Goal: Use online tool/utility: Use online tool/utility

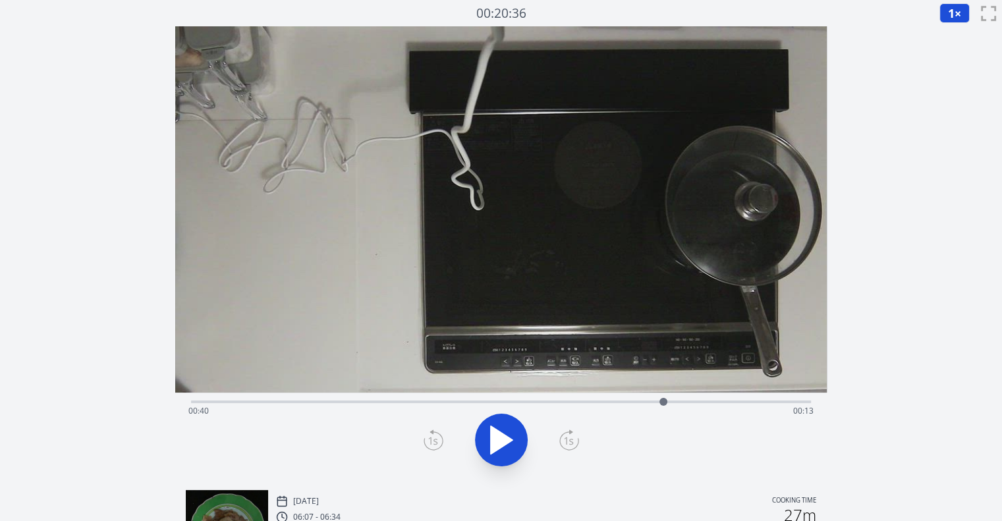
drag, startPoint x: 227, startPoint y: 399, endPoint x: 663, endPoint y: 389, distance: 436.9
click at [663, 389] on div "Time elapsed: 00:40 Time remaining: 00:13" at bounding box center [501, 252] width 652 height 453
click at [498, 453] on icon at bounding box center [501, 440] width 37 height 37
click at [436, 441] on icon at bounding box center [434, 440] width 20 height 21
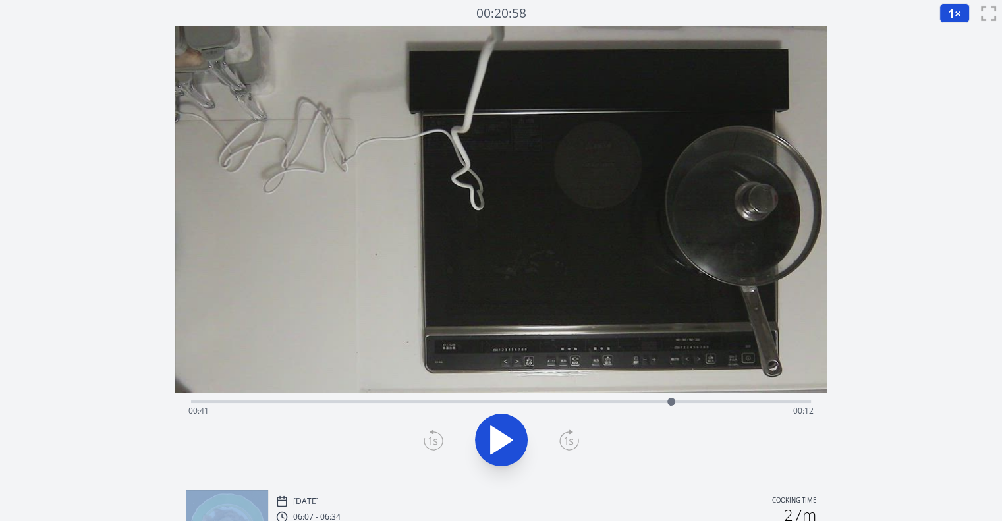
click at [436, 441] on icon at bounding box center [434, 440] width 20 height 21
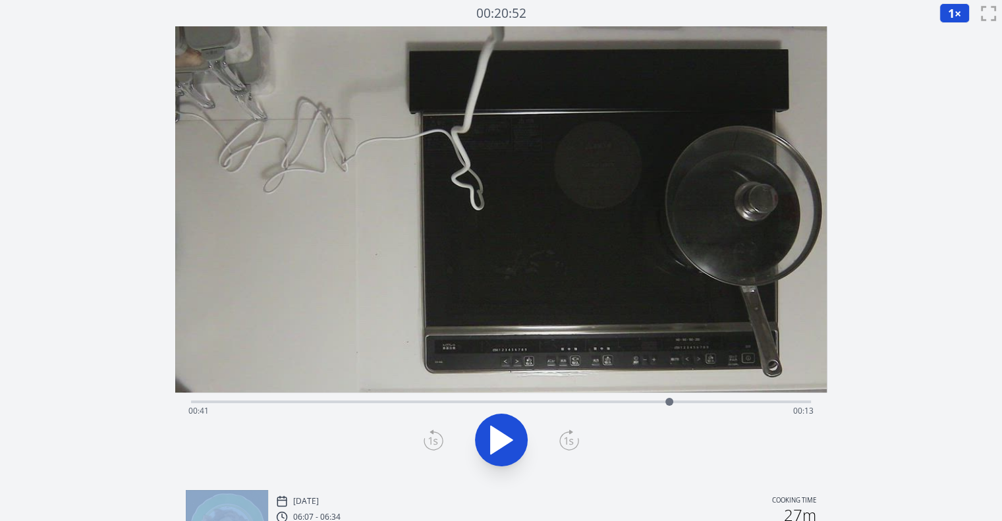
click at [436, 441] on icon at bounding box center [434, 440] width 20 height 21
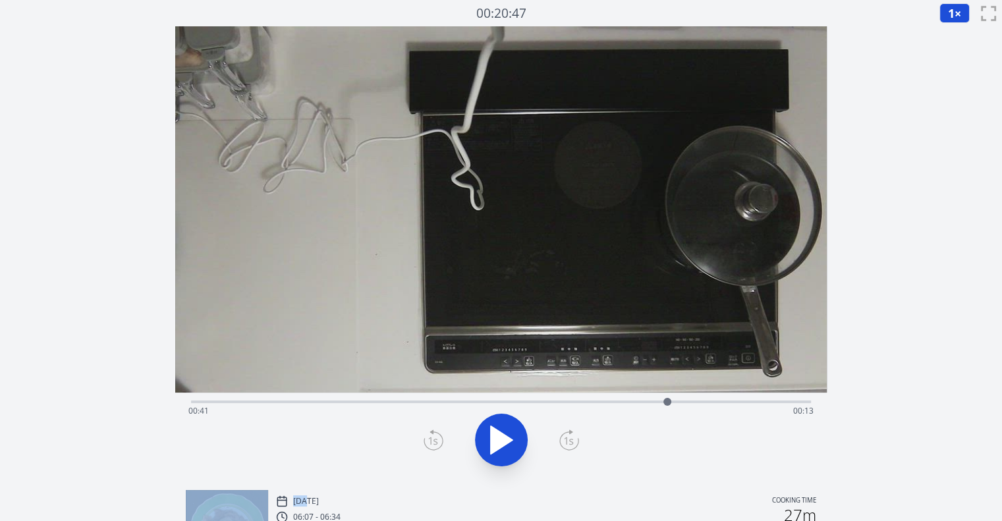
click at [436, 441] on icon at bounding box center [434, 440] width 20 height 21
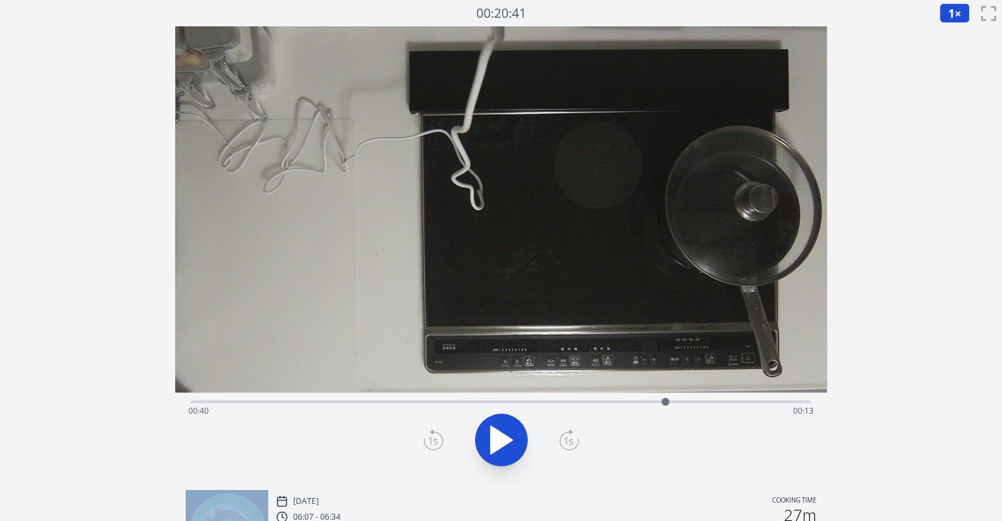
click at [436, 441] on icon at bounding box center [434, 440] width 20 height 21
drag, startPoint x: 436, startPoint y: 441, endPoint x: 575, endPoint y: 446, distance: 138.4
click at [575, 446] on div at bounding box center [501, 439] width 636 height 63
click at [575, 446] on icon at bounding box center [569, 440] width 20 height 21
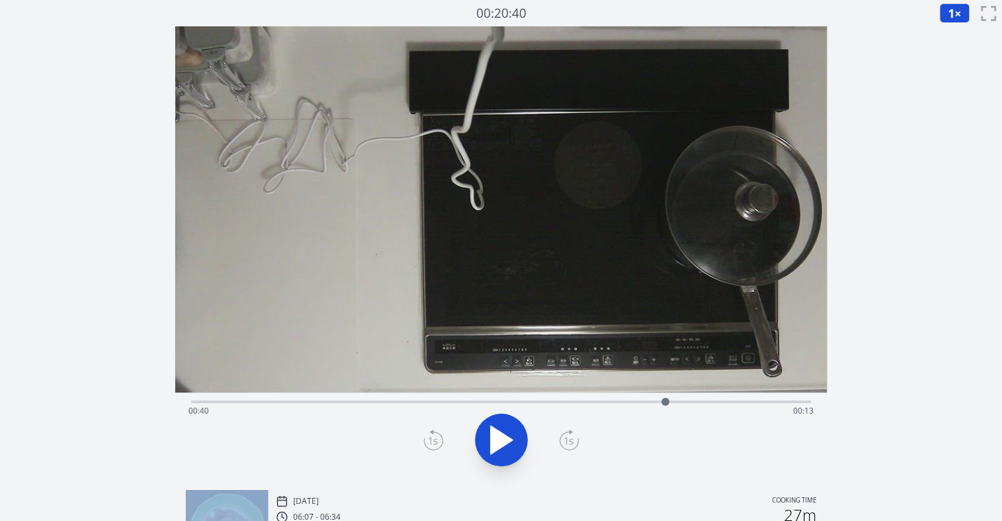
click at [575, 446] on icon at bounding box center [569, 440] width 20 height 21
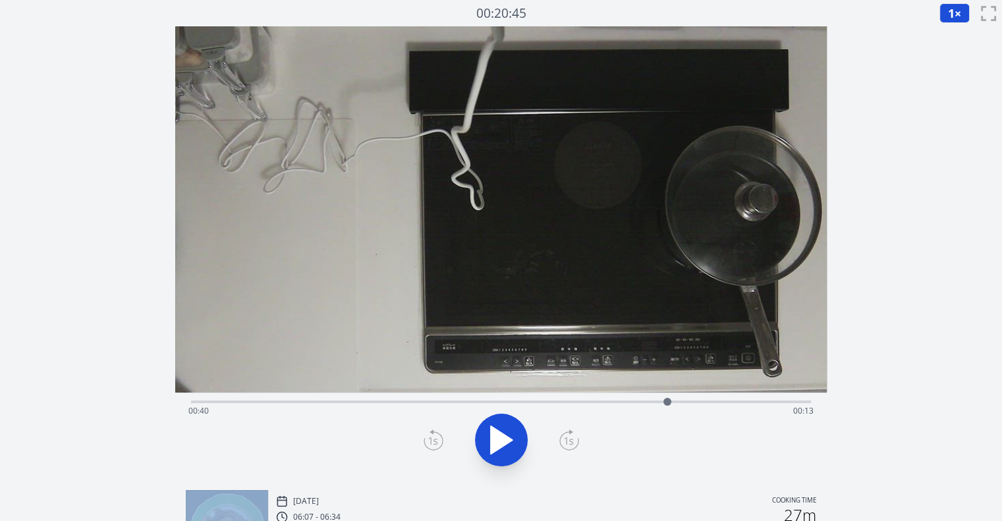
click at [575, 446] on icon at bounding box center [569, 440] width 20 height 21
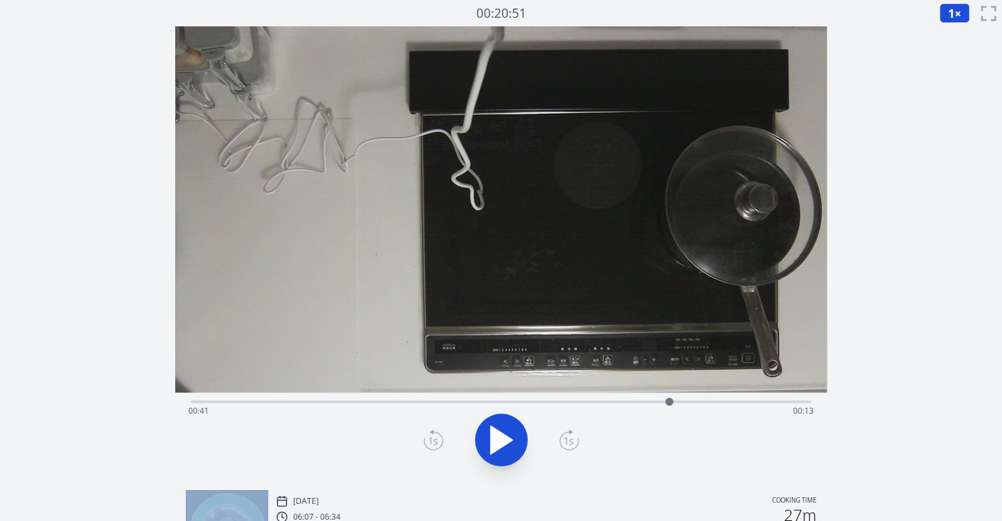
click at [575, 446] on icon at bounding box center [569, 440] width 20 height 21
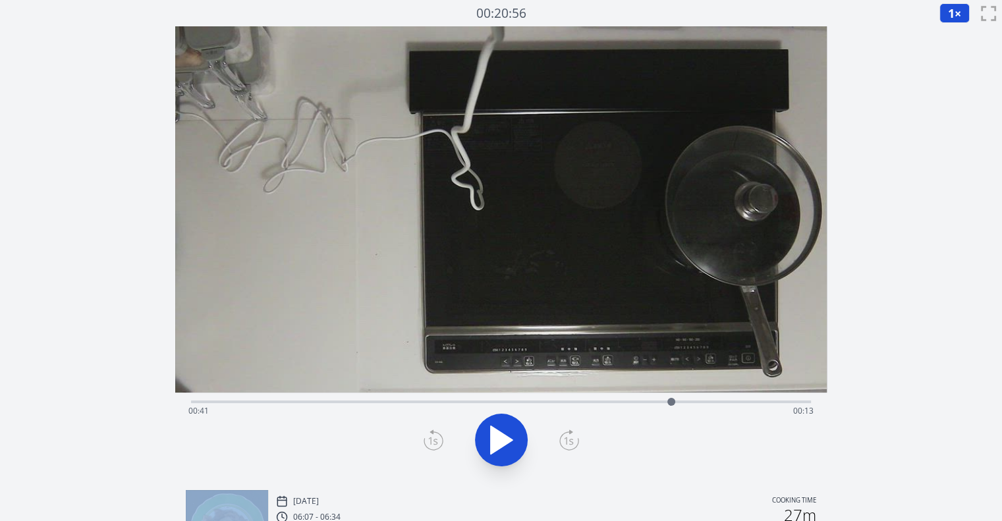
click at [575, 446] on icon at bounding box center [569, 440] width 20 height 21
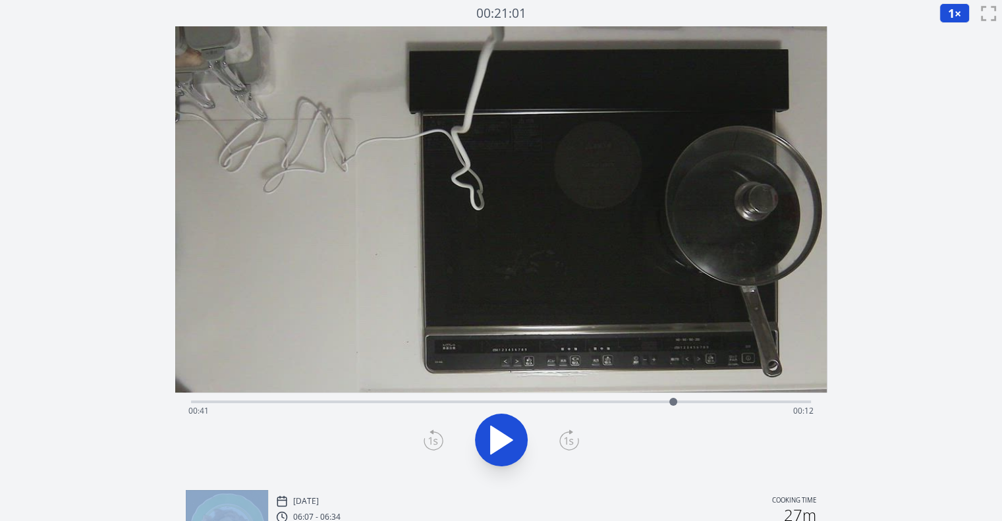
click at [575, 446] on icon at bounding box center [569, 440] width 20 height 21
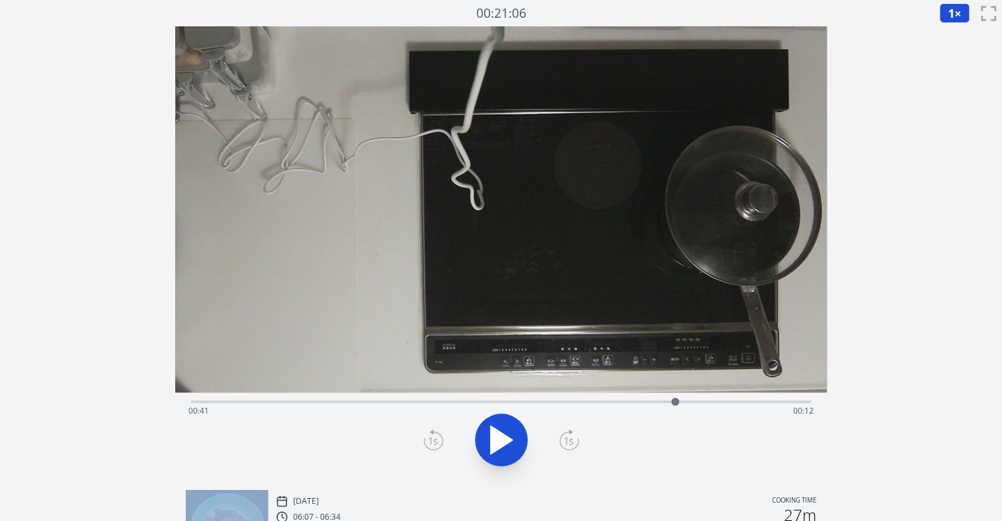
click at [575, 446] on icon at bounding box center [569, 440] width 20 height 21
click at [426, 441] on icon at bounding box center [434, 440] width 20 height 21
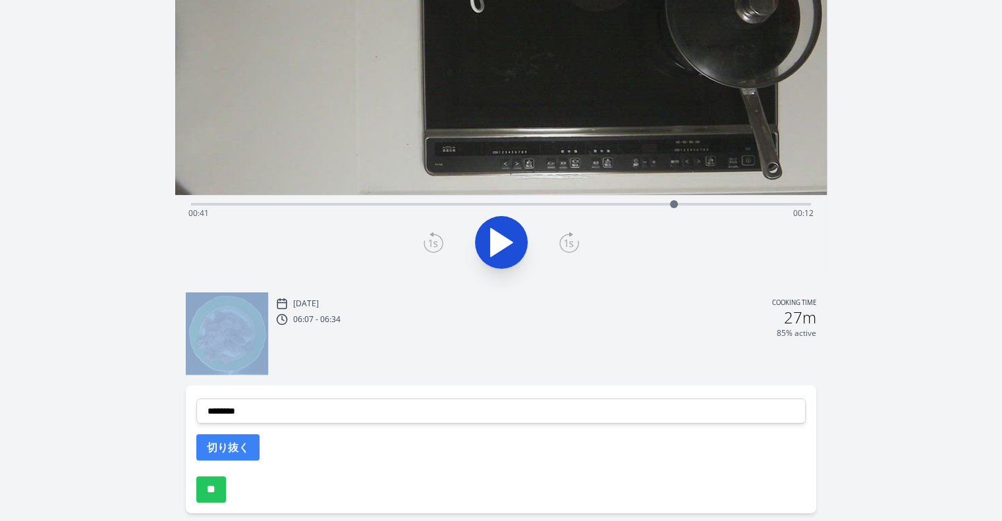
scroll to position [203, 0]
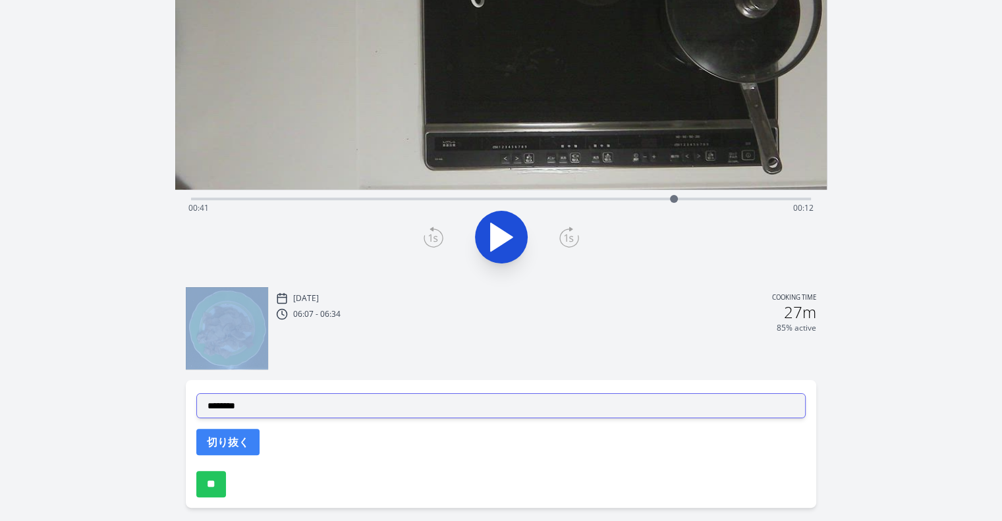
click at [401, 408] on select "**********" at bounding box center [500, 405] width 609 height 25
select select "**********"
click at [196, 393] on select "**********" at bounding box center [500, 405] width 609 height 25
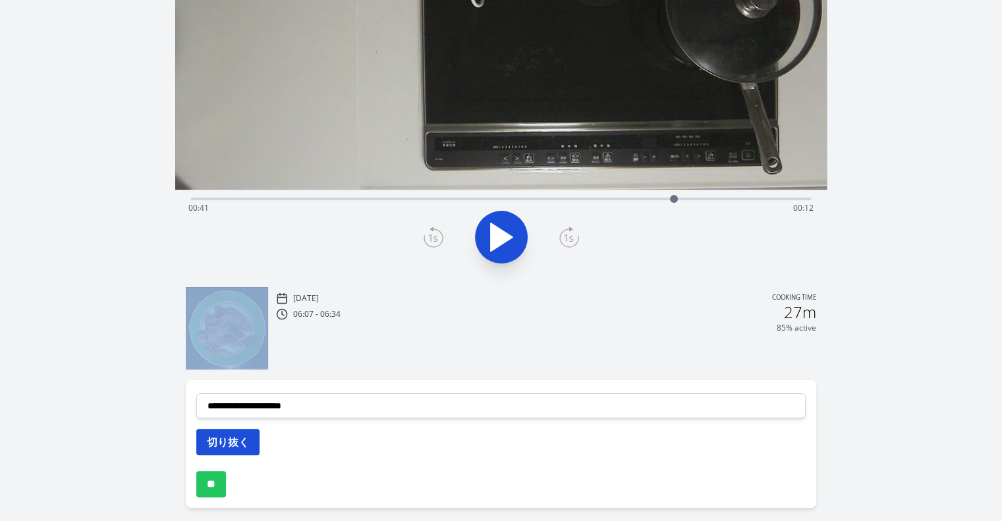
click at [239, 447] on button "切り抜く" at bounding box center [227, 442] width 63 height 26
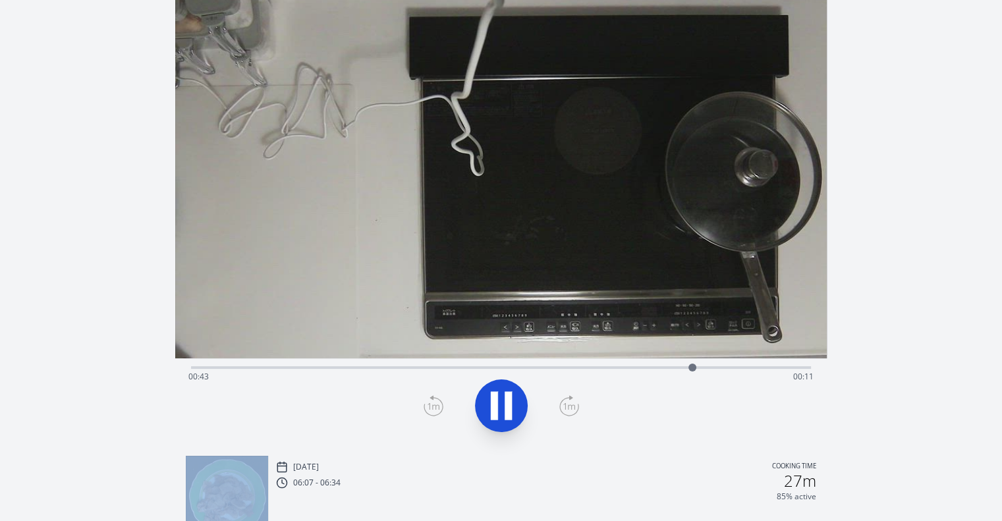
scroll to position [34, 0]
click at [517, 399] on icon at bounding box center [501, 405] width 37 height 37
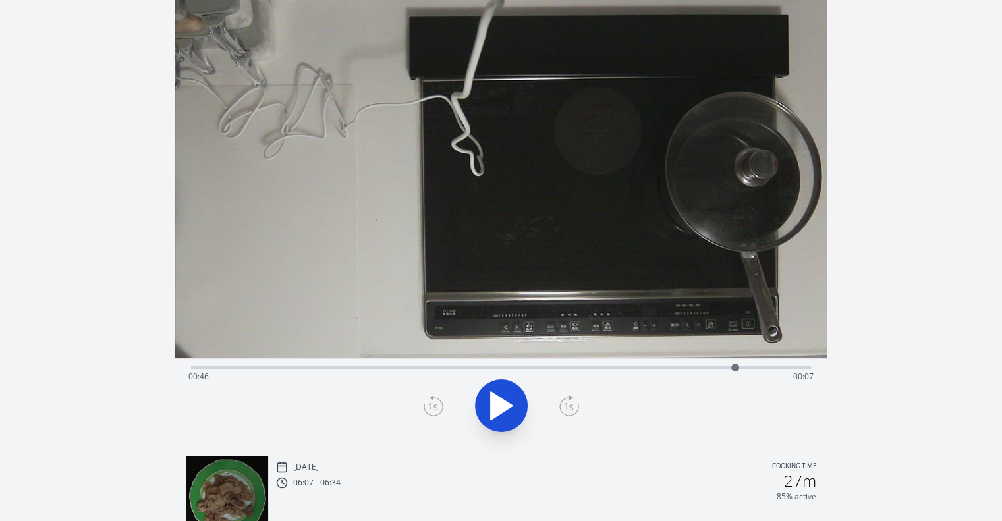
click at [435, 399] on icon at bounding box center [434, 405] width 20 height 21
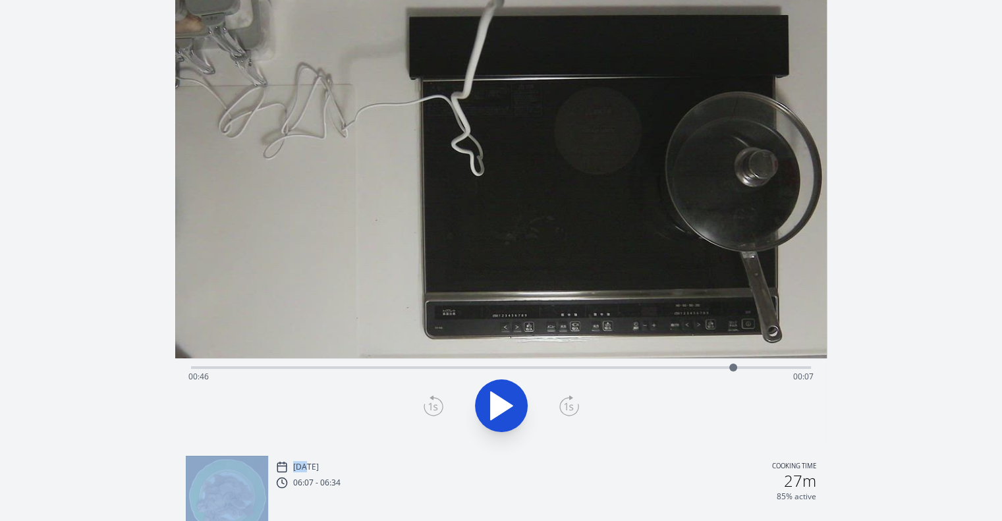
click at [435, 399] on icon at bounding box center [434, 405] width 20 height 21
click at [472, 368] on div "Time elapsed: 00:46 Time remaining: 00:07" at bounding box center [500, 376] width 625 height 21
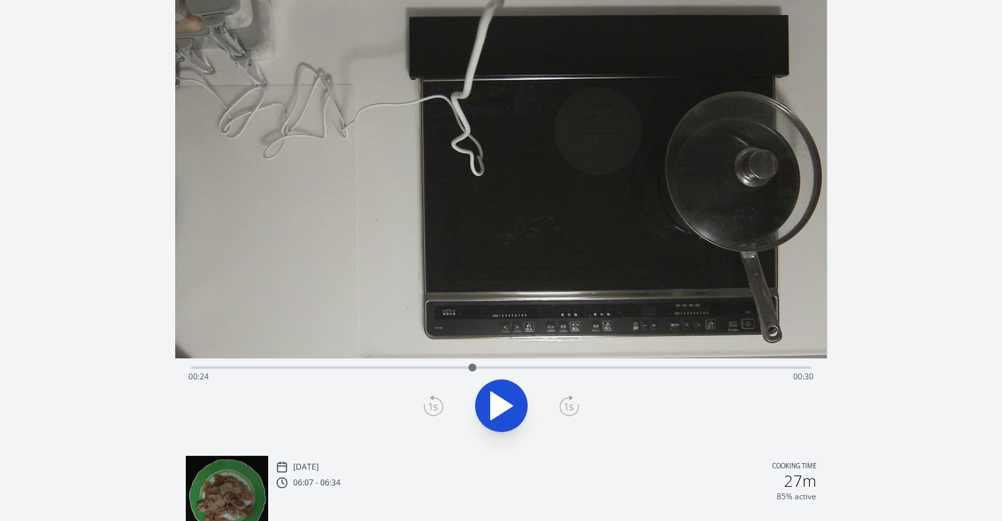
click at [528, 371] on div "Time elapsed: 00:24 Time remaining: 00:30" at bounding box center [500, 376] width 625 height 21
click at [556, 366] on div "Time elapsed: 00:28 Time remaining: 00:25" at bounding box center [500, 376] width 625 height 21
click at [590, 364] on div "Time elapsed: 00:31 Time remaining: 00:22" at bounding box center [501, 366] width 620 height 16
click at [621, 369] on div "Time elapsed: 00:34 Time remaining: 00:20" at bounding box center [500, 376] width 625 height 21
click at [639, 368] on div "Time elapsed: 00:36 Time remaining: 00:17" at bounding box center [500, 376] width 625 height 21
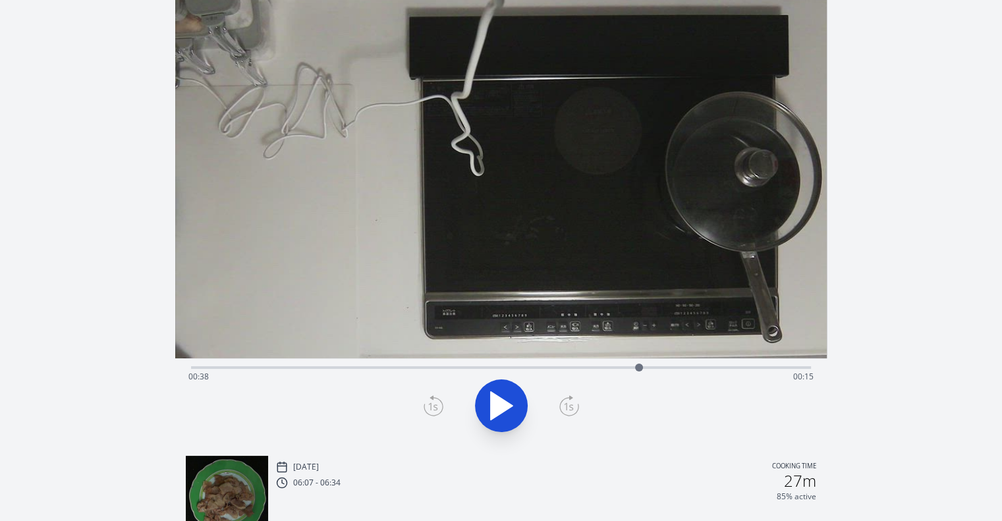
click at [569, 366] on div "Time elapsed: 00:38 Time remaining: 00:15" at bounding box center [500, 376] width 625 height 21
click at [494, 412] on icon at bounding box center [502, 406] width 22 height 28
click at [499, 403] on icon at bounding box center [501, 405] width 37 height 37
click at [499, 403] on icon at bounding box center [502, 406] width 22 height 28
click at [499, 403] on icon at bounding box center [501, 405] width 37 height 37
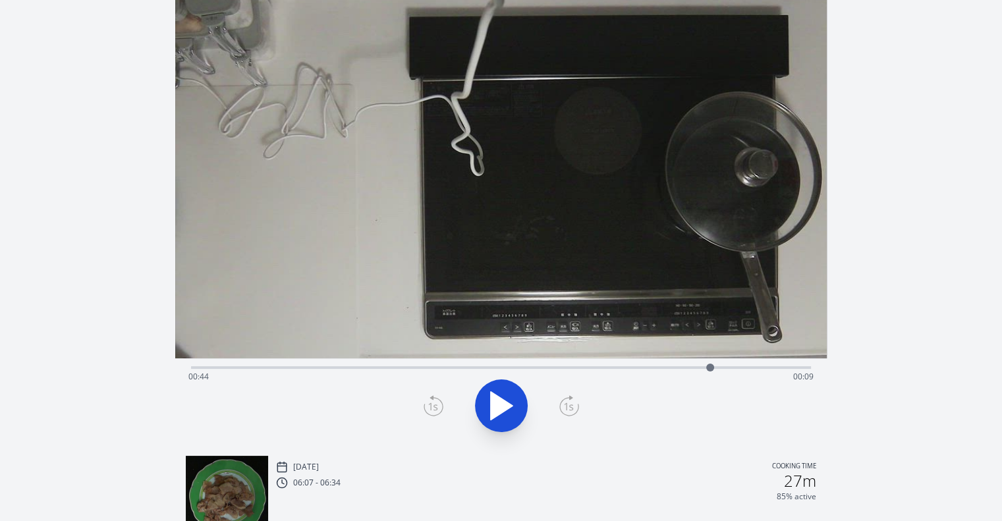
click at [499, 403] on icon at bounding box center [502, 406] width 22 height 28
click at [499, 403] on icon at bounding box center [501, 405] width 37 height 37
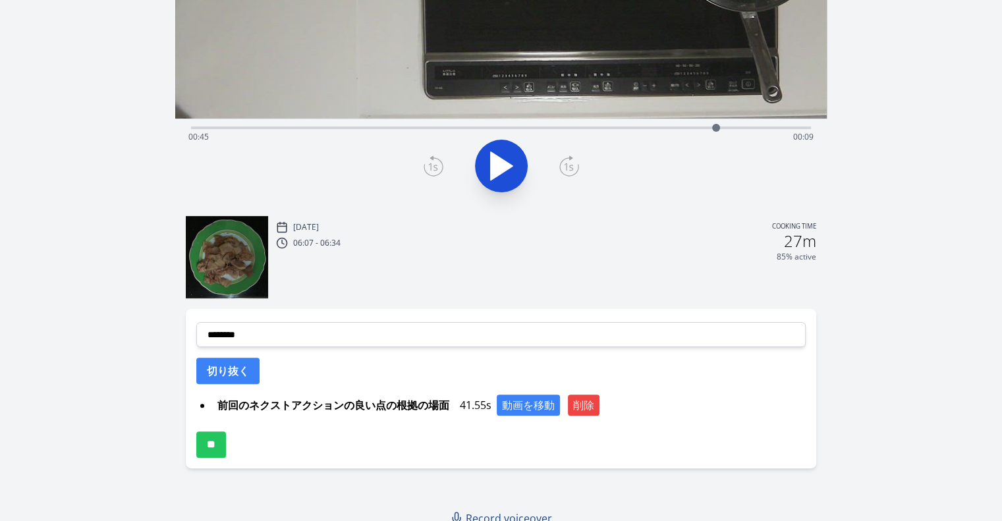
scroll to position [284, 0]
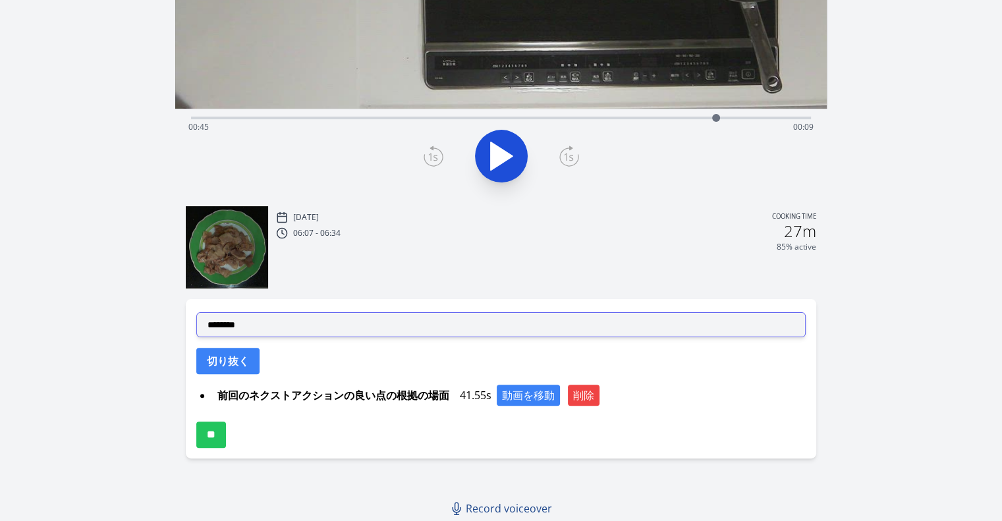
click at [456, 320] on select "**********" at bounding box center [500, 324] width 609 height 25
select select "**********"
click at [196, 312] on select "**********" at bounding box center [500, 324] width 609 height 25
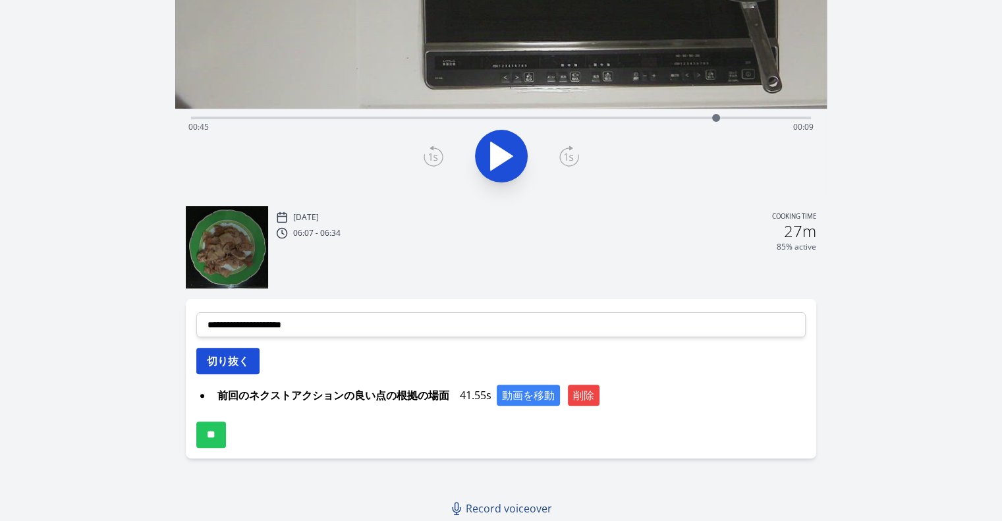
click at [242, 352] on button "切り抜く" at bounding box center [227, 361] width 63 height 26
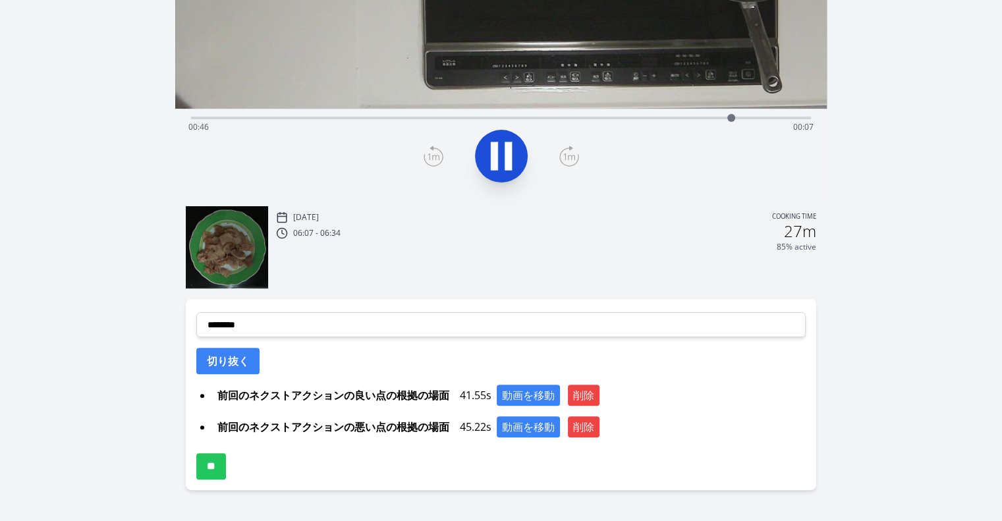
scroll to position [0, 0]
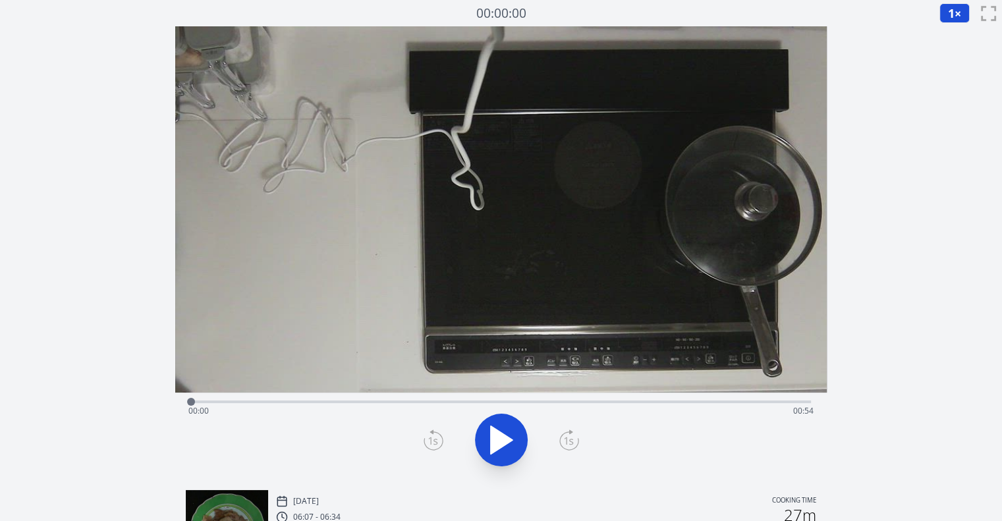
drag, startPoint x: 797, startPoint y: 402, endPoint x: 129, endPoint y: 379, distance: 667.8
click at [129, 379] on div "Discard Recording? You will not be able to recover this once discarded. Cancel …" at bounding box center [501, 418] width 1002 height 837
click at [511, 443] on icon at bounding box center [508, 440] width 7 height 28
click at [588, 408] on div "Time elapsed: 00:03 Time remaining: 00:51" at bounding box center [500, 411] width 625 height 21
click at [505, 437] on icon at bounding box center [508, 440] width 7 height 28
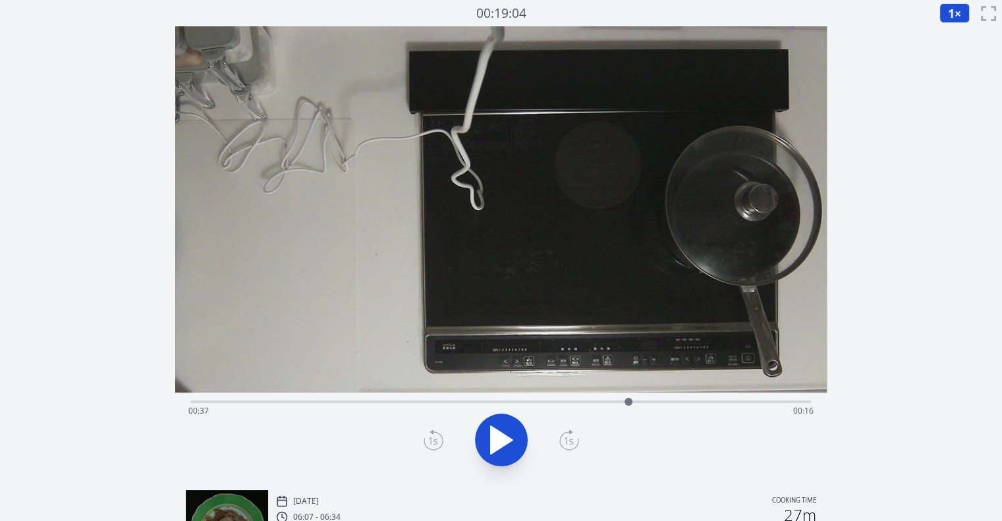
click at [504, 437] on icon at bounding box center [502, 440] width 22 height 28
click at [505, 437] on icon at bounding box center [508, 440] width 7 height 28
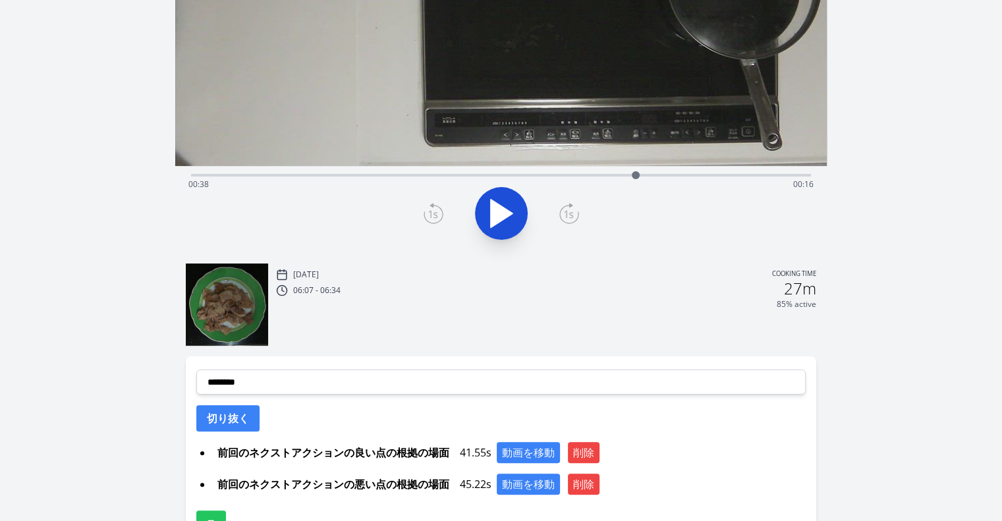
scroll to position [250, 0]
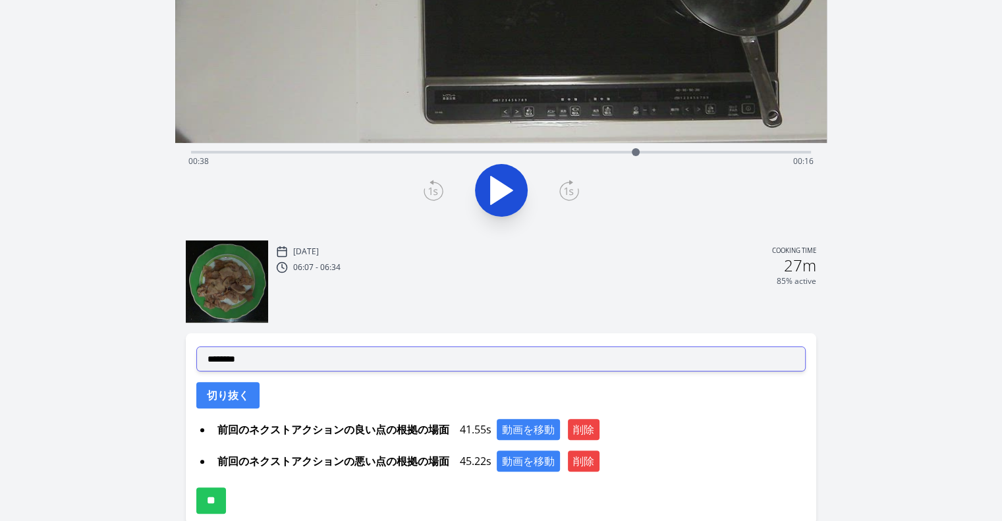
click at [498, 367] on select "**********" at bounding box center [500, 359] width 609 height 25
select select "**********"
click at [196, 347] on select "**********" at bounding box center [500, 359] width 609 height 25
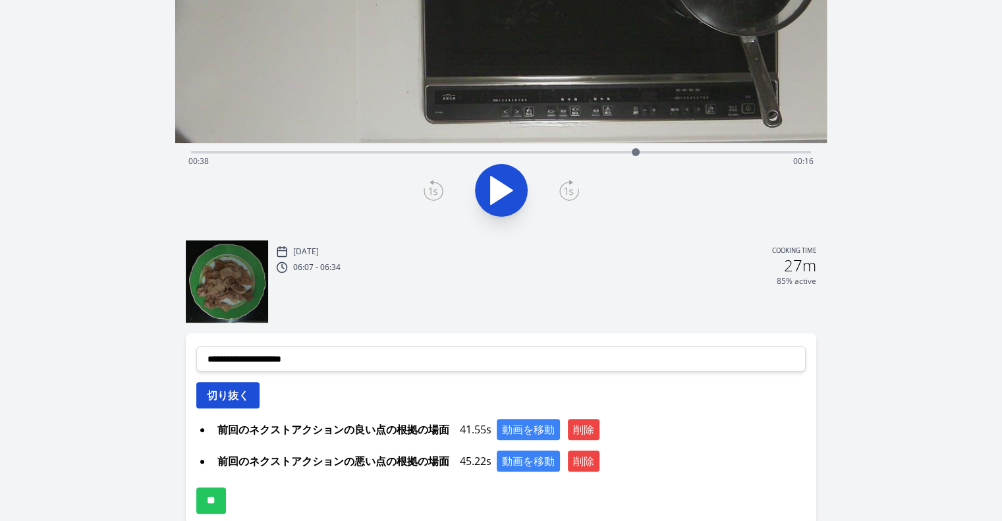
click at [255, 405] on div "**********" at bounding box center [501, 428] width 631 height 191
click at [255, 405] on button "切り抜く" at bounding box center [227, 395] width 63 height 26
select select
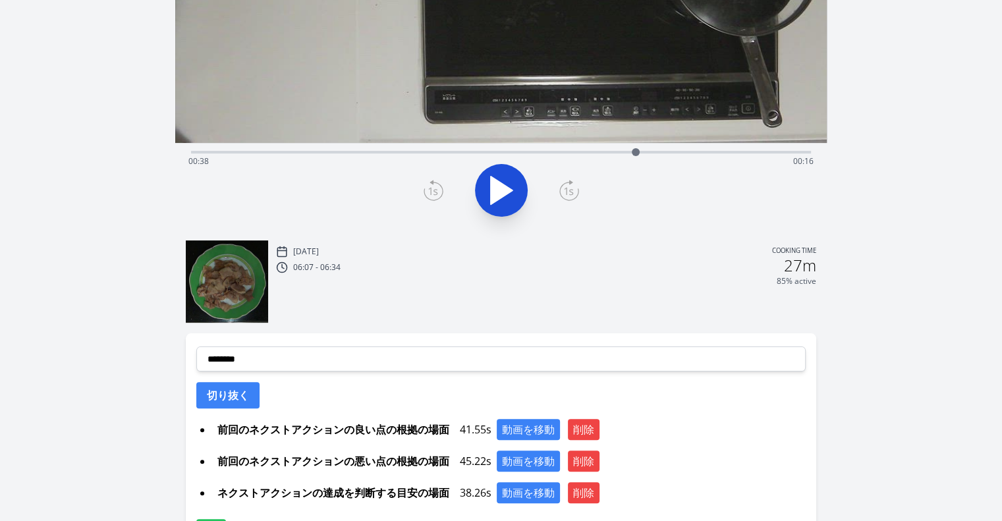
scroll to position [320, 0]
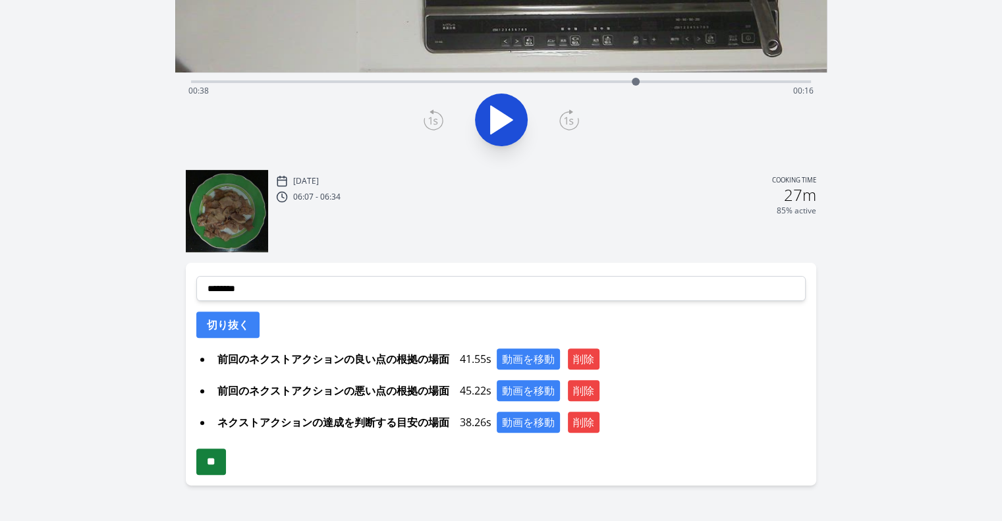
click at [216, 466] on input "**" at bounding box center [211, 462] width 30 height 26
